Goal: Information Seeking & Learning: Check status

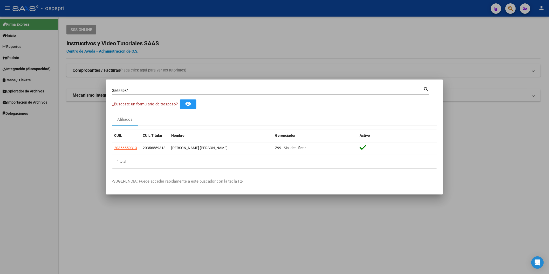
click at [199, 92] on input "35655931" at bounding box center [267, 90] width 311 height 5
paste input "26331230"
type input "26331230"
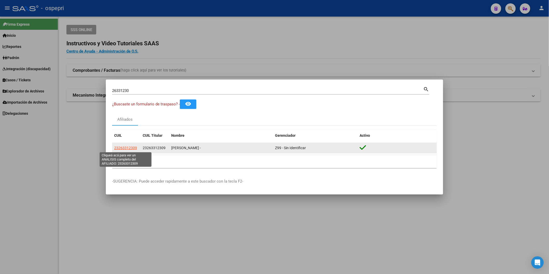
click at [126, 149] on span "23263312309" at bounding box center [125, 148] width 23 height 4
type textarea "23263312309"
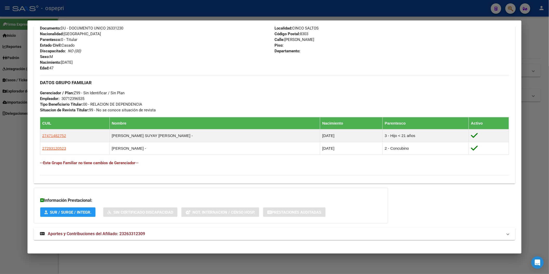
scroll to position [204, 0]
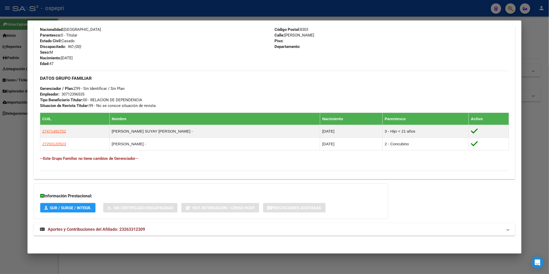
click at [118, 232] on span "Aportes y Contribuciones del Afiliado: 23263312309" at bounding box center [96, 229] width 97 height 5
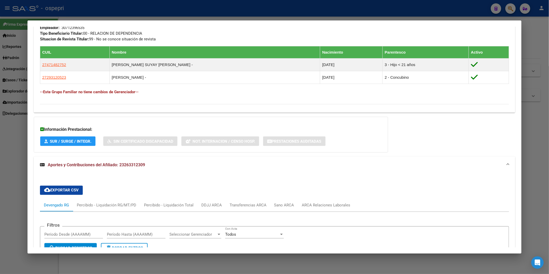
scroll to position [350, 0]
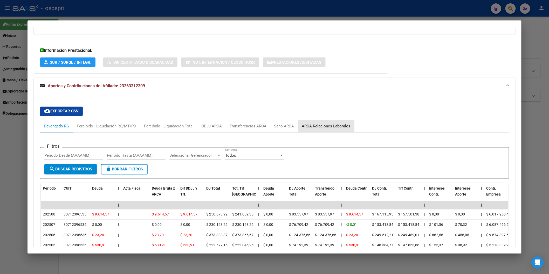
click at [328, 128] on div "ARCA Relaciones Laborales" at bounding box center [326, 127] width 49 height 6
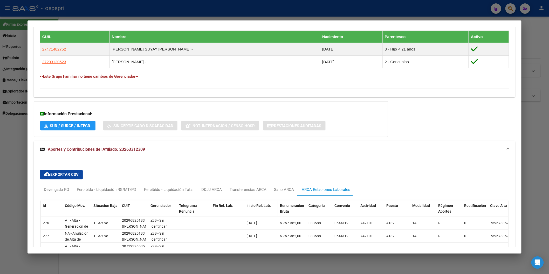
scroll to position [339, 0]
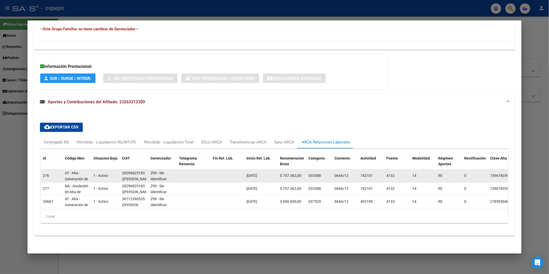
click at [123, 177] on span "([PERSON_NAME] [PERSON_NAME])" at bounding box center [136, 182] width 29 height 10
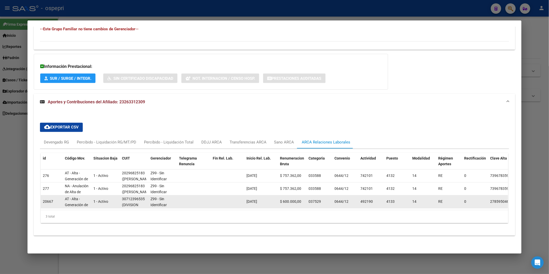
click at [135, 203] on span "(DIVISION INDUSTRIAL SOCIEDAD ANONIMA)" at bounding box center [132, 214] width 20 height 22
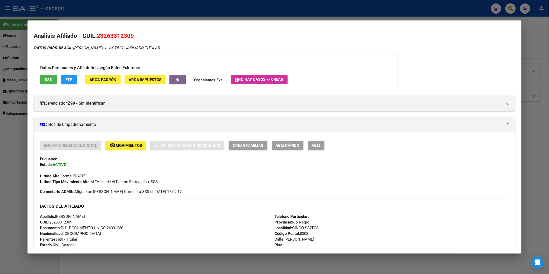
drag, startPoint x: 96, startPoint y: 35, endPoint x: 132, endPoint y: 36, distance: 36.1
click at [132, 36] on h2 "Análisis Afiliado - CUIL: 23263312309" at bounding box center [274, 36] width 481 height 9
copy span "23263312309"
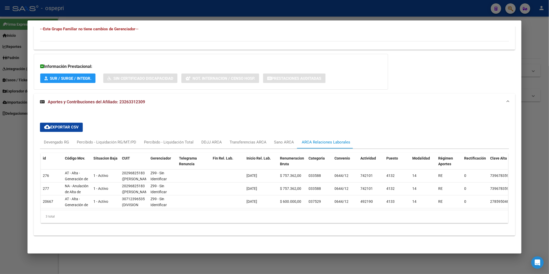
scroll to position [339, 0]
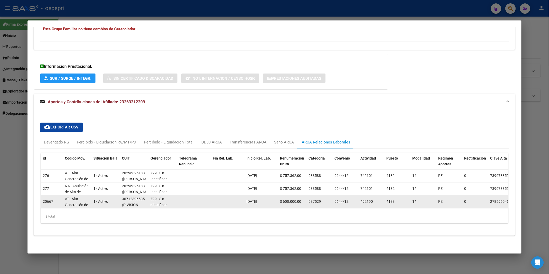
click at [132, 197] on div "30712396535" at bounding box center [133, 200] width 23 height 6
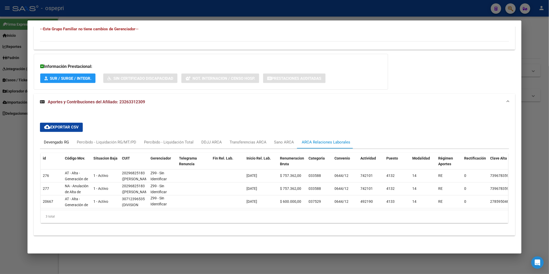
drag, startPoint x: 66, startPoint y: 140, endPoint x: 116, endPoint y: 128, distance: 52.2
click at [65, 140] on div "Devengado RG" at bounding box center [56, 143] width 25 height 6
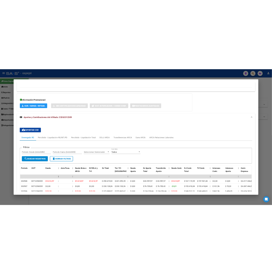
scroll to position [425, 0]
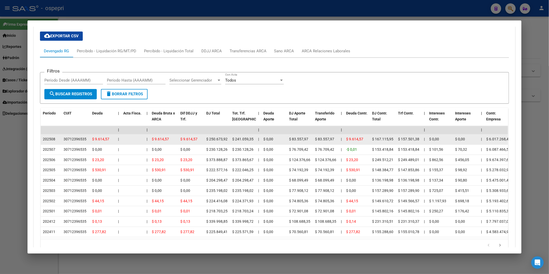
drag, startPoint x: 61, startPoint y: 140, endPoint x: 85, endPoint y: 139, distance: 23.6
click at [85, 139] on datatable-body-cell "30712396535" at bounding box center [75, 140] width 29 height 10
copy div "30712396535"
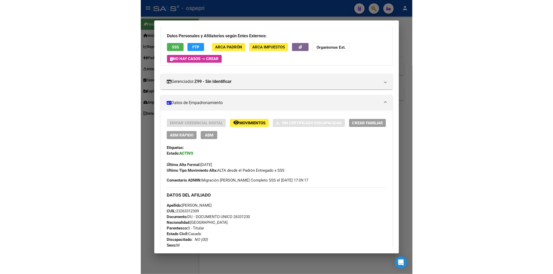
scroll to position [0, 0]
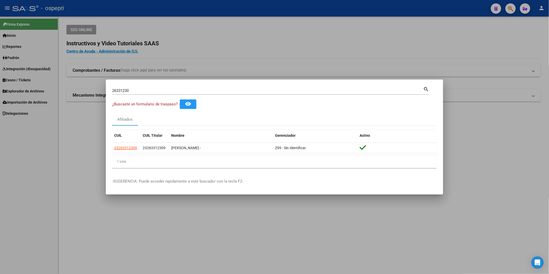
click at [537, 214] on div at bounding box center [274, 137] width 549 height 274
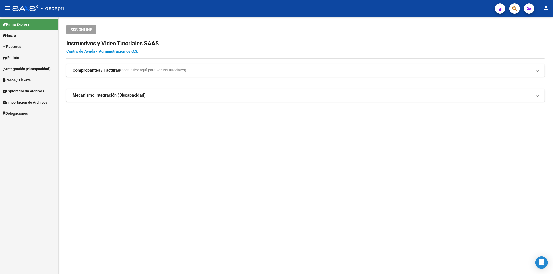
click at [23, 38] on link "Inicio" at bounding box center [29, 35] width 58 height 11
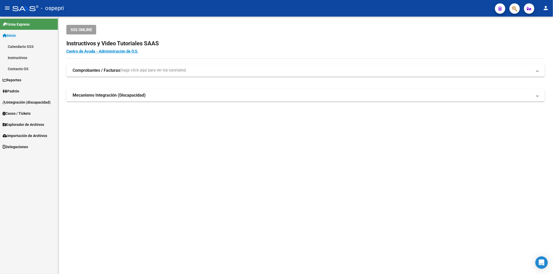
click at [19, 58] on link "Instructivos" at bounding box center [29, 57] width 58 height 11
click at [95, 53] on link "Centro de Ayuda - Administración de O.S." at bounding box center [102, 51] width 72 height 5
